Goal: Task Accomplishment & Management: Use online tool/utility

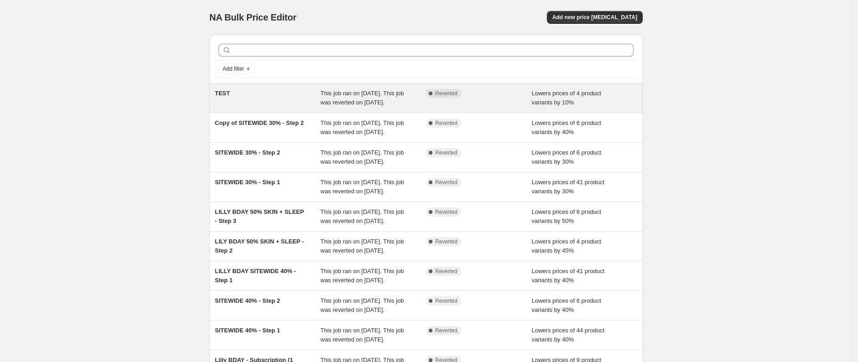
click at [556, 93] on span "Lowers prices of 4 product variants by 10%" at bounding box center [566, 98] width 69 height 16
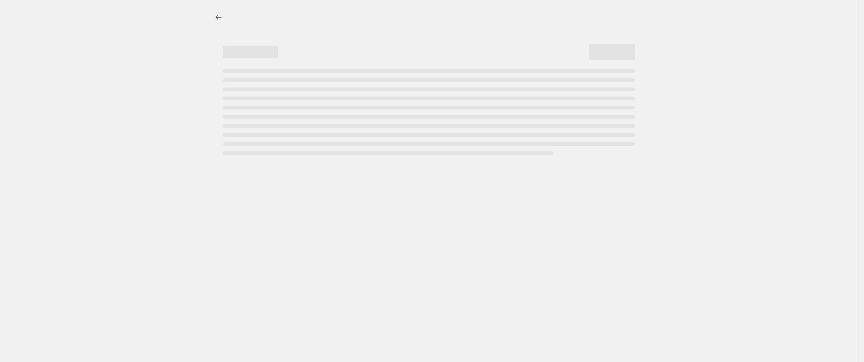
select select "percentage"
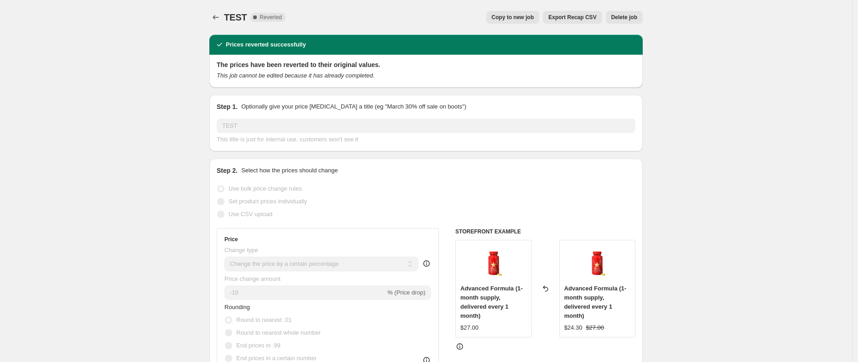
click at [530, 21] on span "Copy to new job" at bounding box center [513, 17] width 42 height 7
select select "percentage"
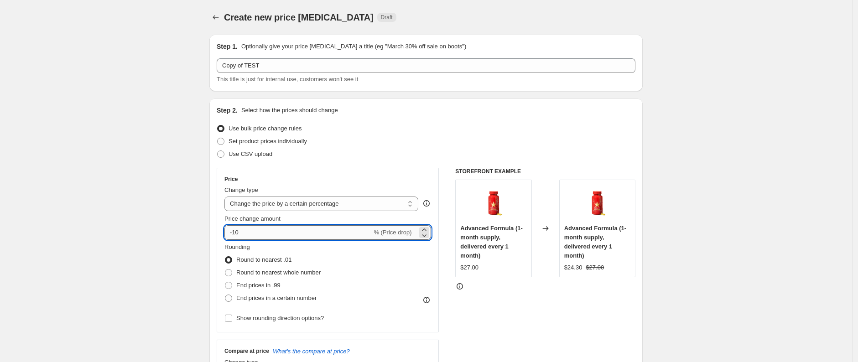
click at [244, 230] on input "-10" at bounding box center [297, 232] width 147 height 15
type input "-1"
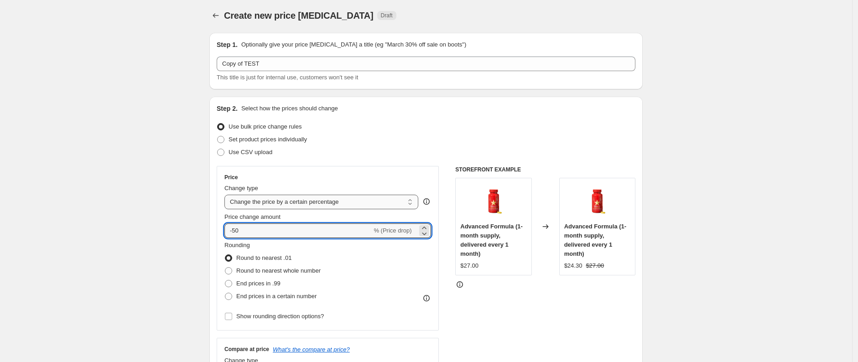
type input "-50"
click at [294, 197] on select "Change the price to a certain amount Change the price by a certain amount Chang…" at bounding box center [321, 202] width 194 height 15
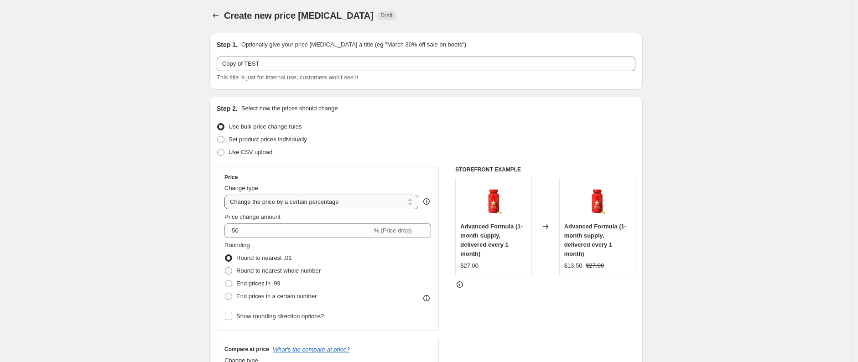
click at [227, 195] on select "Change the price to a certain amount Change the price by a certain amount Chang…" at bounding box center [321, 202] width 194 height 15
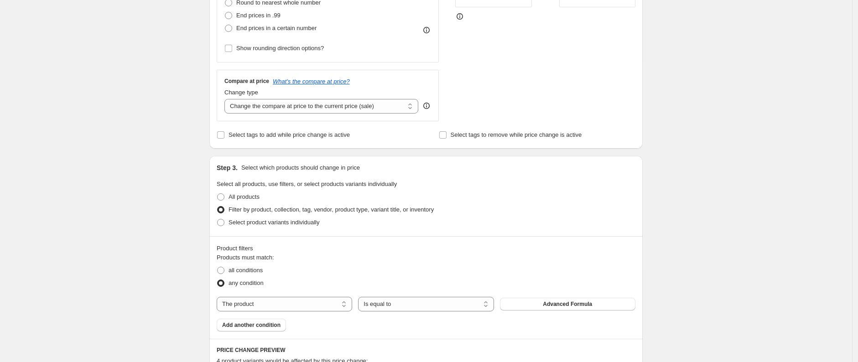
scroll to position [315, 0]
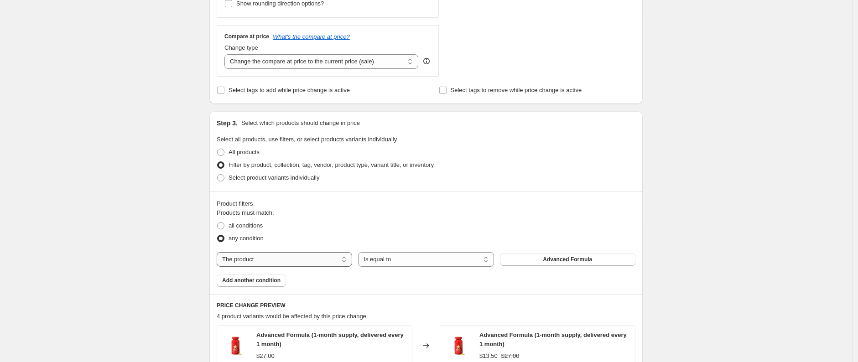
click at [271, 261] on select "The product The product's collection The product's tag The product's vendor The…" at bounding box center [285, 259] width 136 height 15
select select "collection"
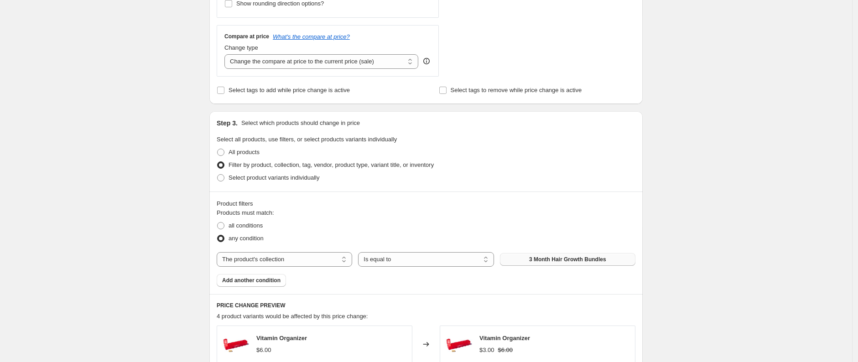
click at [528, 259] on button "3 Month Hair Growth Bundles" at bounding box center [568, 259] width 136 height 13
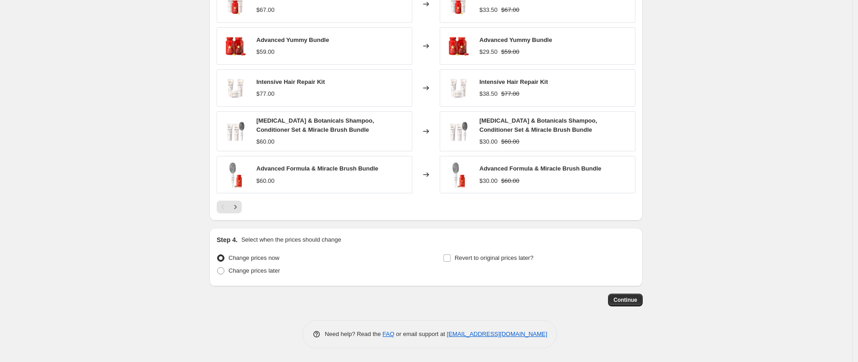
scroll to position [656, 0]
click at [509, 258] on span "Revert to original prices later?" at bounding box center [494, 258] width 79 height 7
click at [451, 258] on input "Revert to original prices later?" at bounding box center [446, 258] width 7 height 7
checkbox input "true"
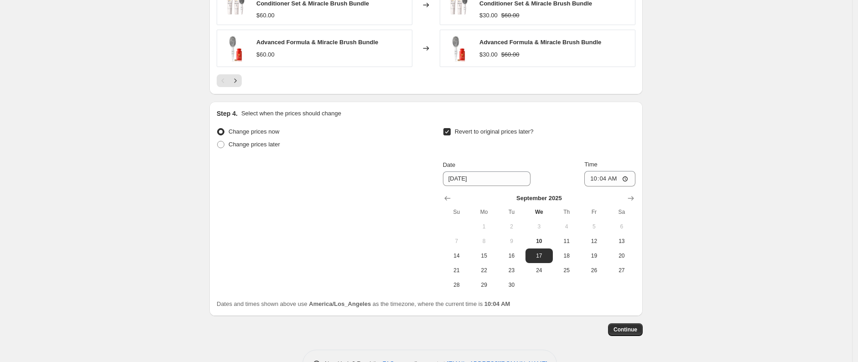
scroll to position [811, 0]
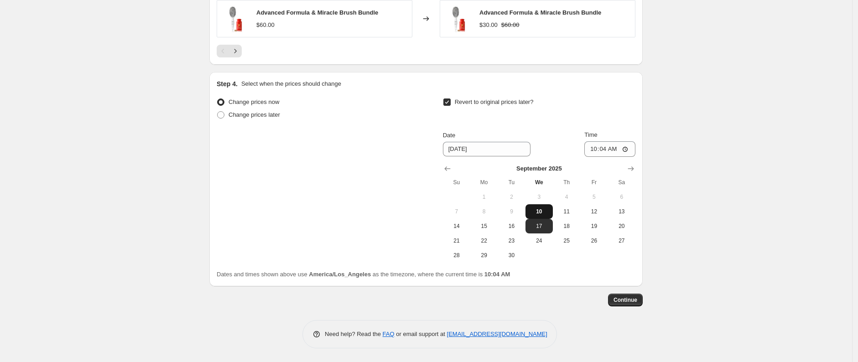
click at [543, 214] on span "10" at bounding box center [539, 211] width 20 height 7
type input "9/10/2025"
click at [603, 151] on input "10:04" at bounding box center [609, 149] width 51 height 16
type input "10:06"
click at [624, 297] on span "Continue" at bounding box center [626, 300] width 24 height 7
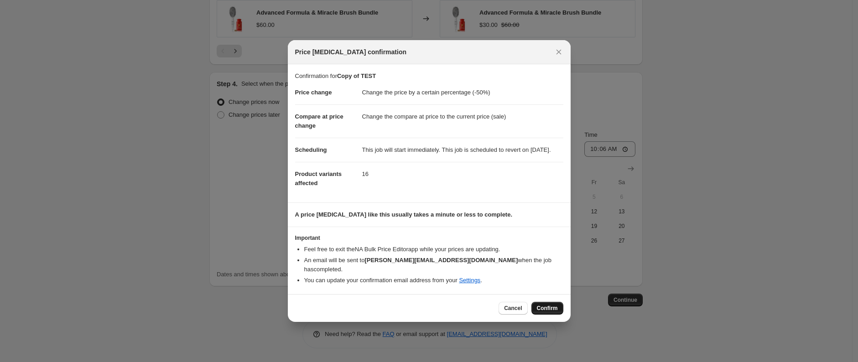
click at [544, 307] on span "Confirm" at bounding box center [547, 308] width 21 height 7
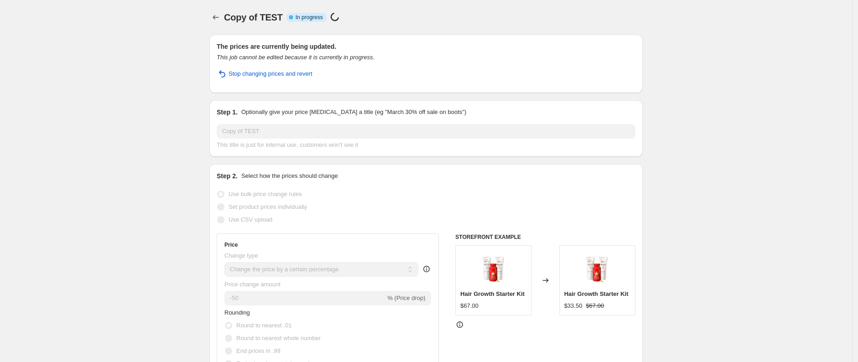
select select "percentage"
select select "collection"
